Goal: Task Accomplishment & Management: Manage account settings

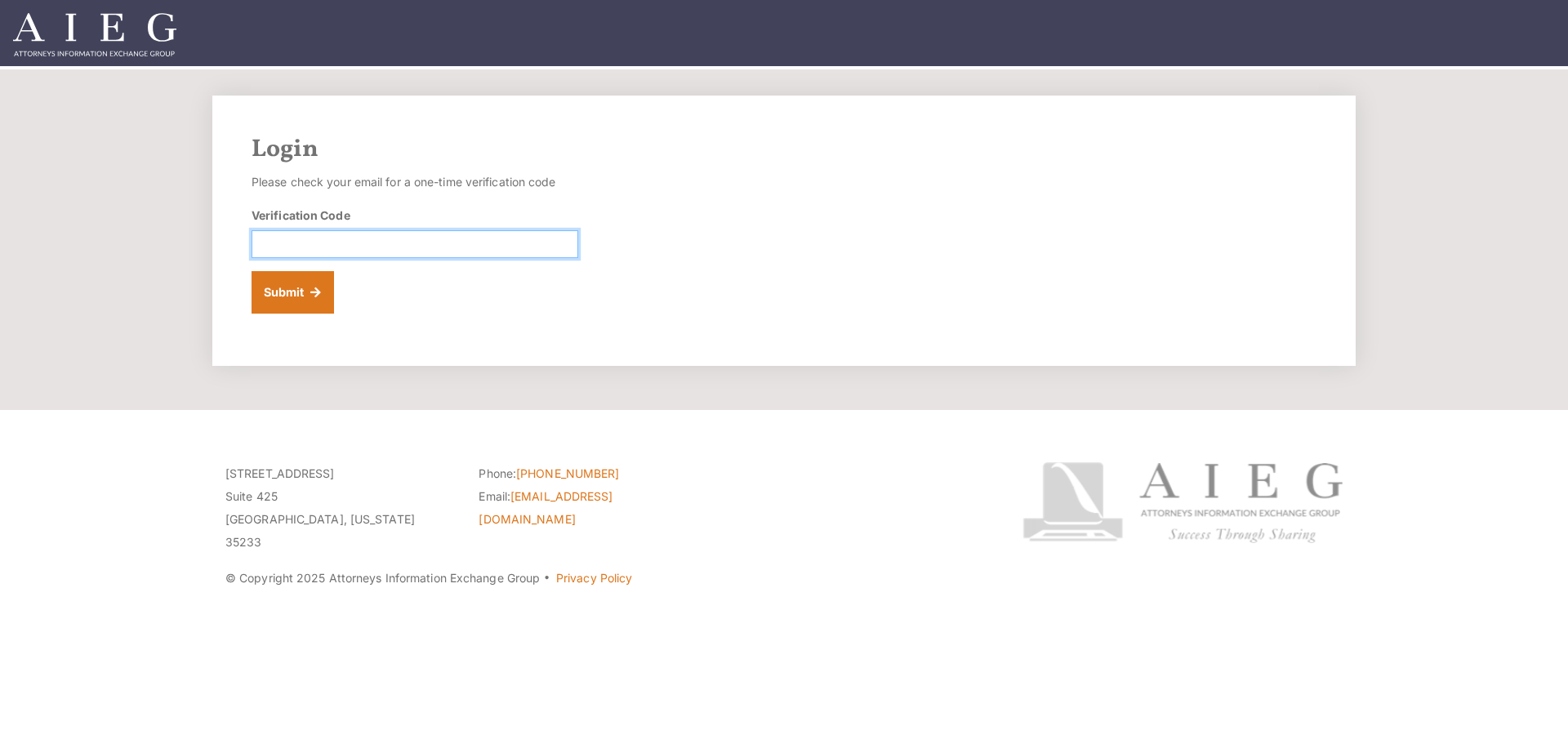
click at [303, 242] on input "Verification Code" at bounding box center [414, 244] width 326 height 28
type input "896396"
click at [316, 286] on button "Submit" at bounding box center [293, 293] width 82 height 43
click at [265, 239] on input "Verification Code" at bounding box center [414, 244] width 326 height 28
type input "628424"
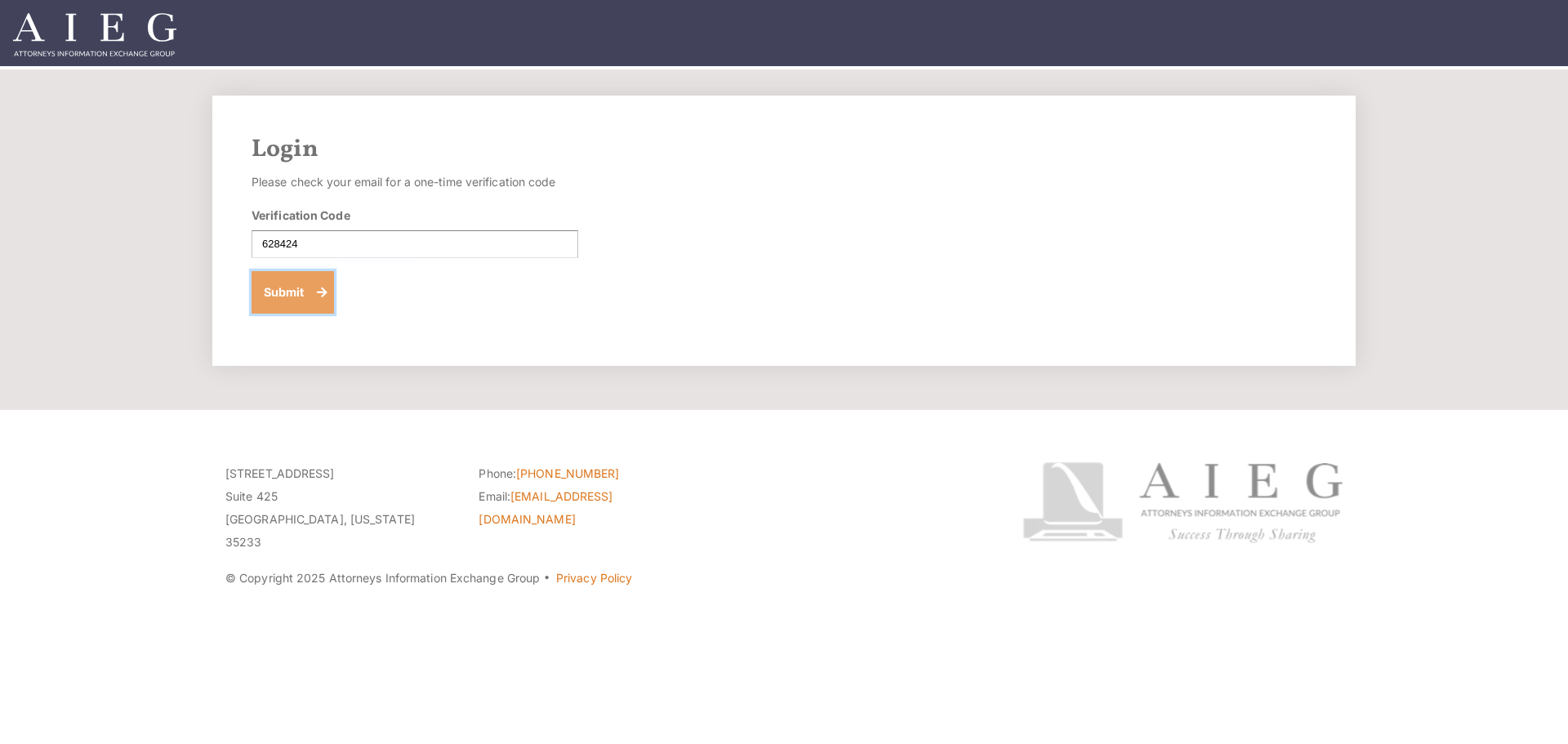
click at [313, 289] on button "Submit" at bounding box center [293, 293] width 82 height 43
